Goal: Task Accomplishment & Management: Manage account settings

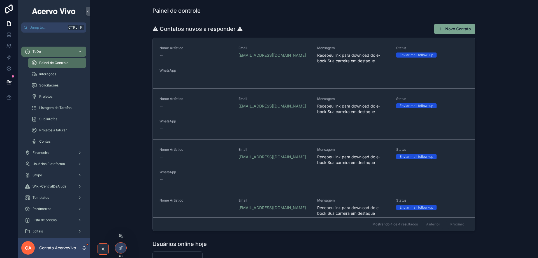
click at [118, 236] on div at bounding box center [120, 235] width 9 height 9
click at [121, 236] on icon at bounding box center [121, 235] width 4 height 4
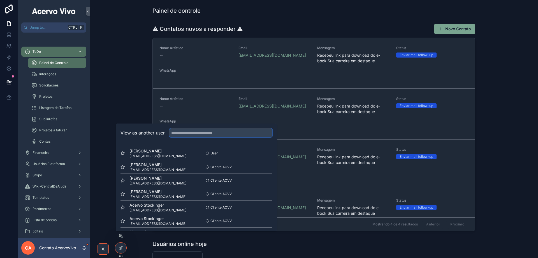
click at [203, 135] on input "text" at bounding box center [220, 132] width 103 height 9
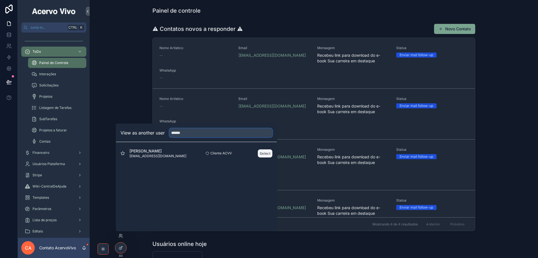
type input "******"
click at [264, 151] on button "Select" at bounding box center [265, 153] width 15 height 8
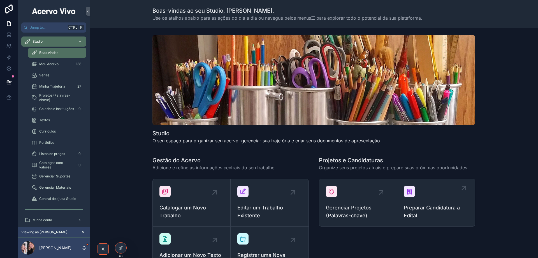
click at [442, 201] on div "Preparar Candidatura a Edital" at bounding box center [436, 203] width 65 height 34
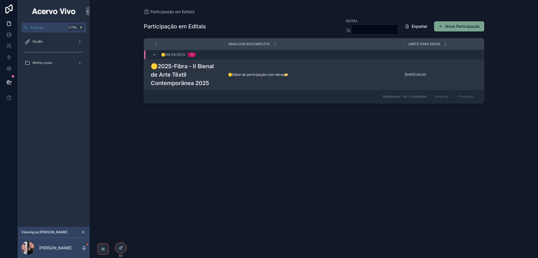
click at [181, 77] on h3 "🟡2025-Fibra - II Bienal de Arte Têxtil Contemporânea 2025" at bounding box center [186, 74] width 71 height 25
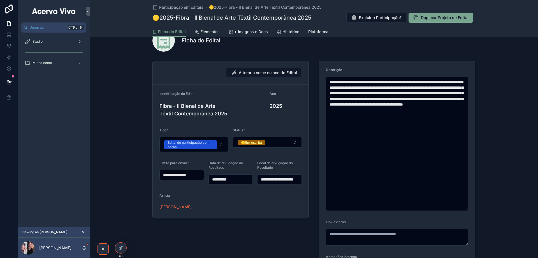
scroll to position [10, 0]
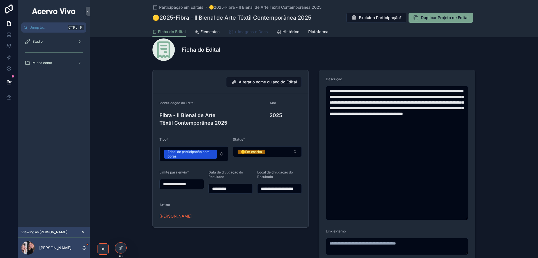
click at [252, 32] on span "+ Imagens e Docs" at bounding box center [251, 32] width 34 height 6
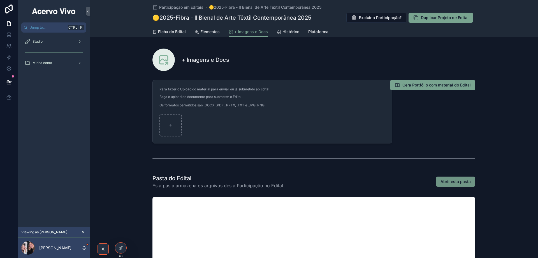
click at [454, 181] on span "Abrir esta pasta" at bounding box center [456, 182] width 30 height 6
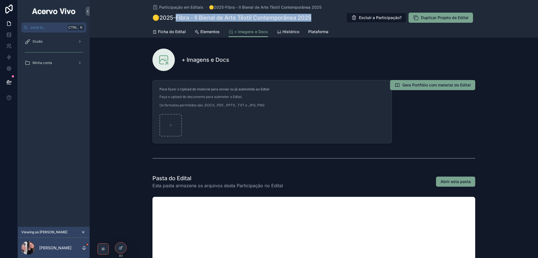
drag, startPoint x: 175, startPoint y: 16, endPoint x: 316, endPoint y: 19, distance: 140.5
click at [316, 19] on div "🟡2025-Fibra - II Bienal de Arte Têxtil Contemporânea 2025 Excluir a Participaçã…" at bounding box center [314, 17] width 323 height 11
copy h1 "ibra - II Bienal de Arte Têxtil Contemporânea 2025"
click at [167, 30] on span "Ficha do Edital" at bounding box center [172, 32] width 28 height 6
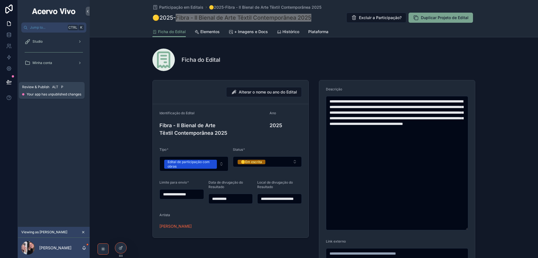
click at [8, 85] on button at bounding box center [9, 82] width 12 height 16
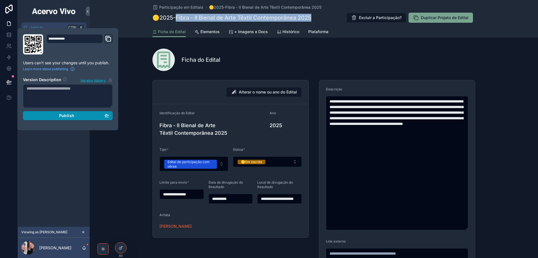
click at [110, 115] on button "Publish" at bounding box center [68, 115] width 90 height 9
